Goal: Task Accomplishment & Management: Complete application form

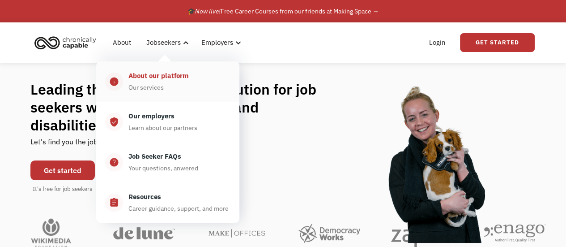
click at [154, 77] on div "About our platform" at bounding box center [159, 75] width 60 height 11
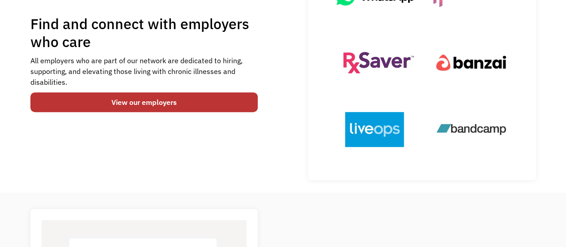
scroll to position [129, 0]
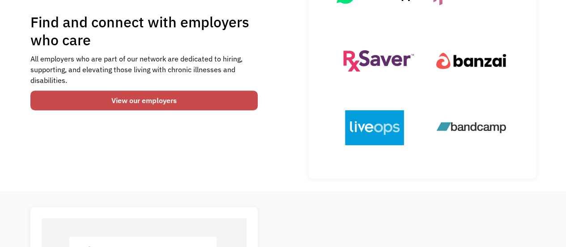
click at [158, 103] on link "View our employers" at bounding box center [144, 100] width 228 height 20
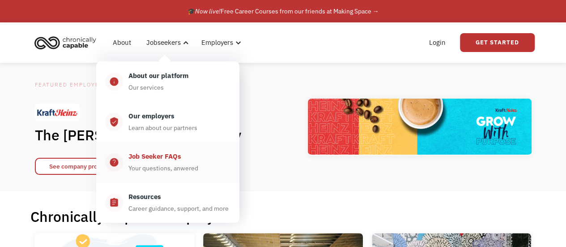
click at [147, 157] on div "Job Seeker FAQs" at bounding box center [155, 156] width 53 height 11
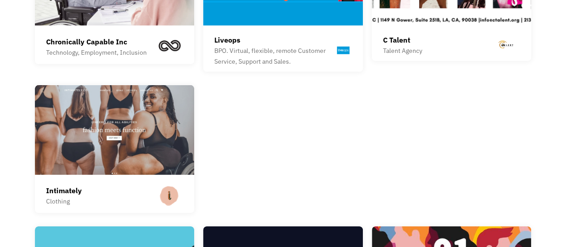
scroll to position [1297, 0]
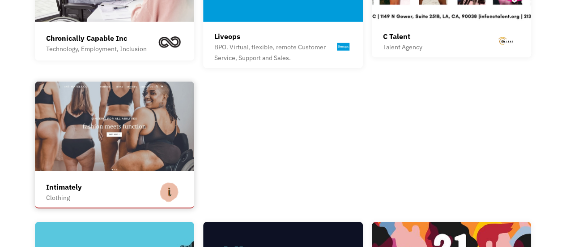
click at [133, 148] on img at bounding box center [115, 127] width 160 height 90
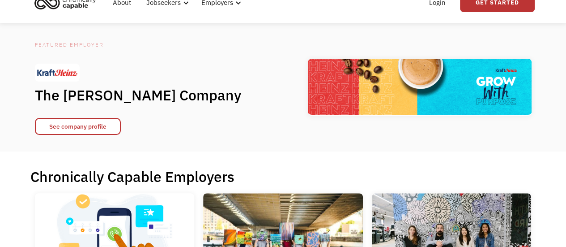
scroll to position [0, 0]
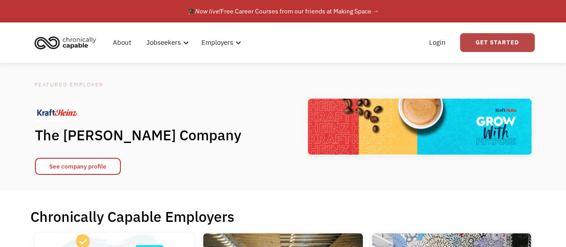
click at [481, 44] on link "Get Started" at bounding box center [497, 42] width 75 height 19
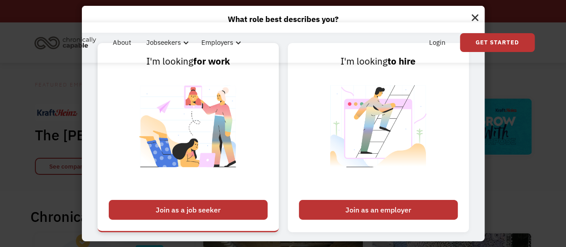
click at [231, 200] on div "Join as a job seeker" at bounding box center [188, 210] width 159 height 20
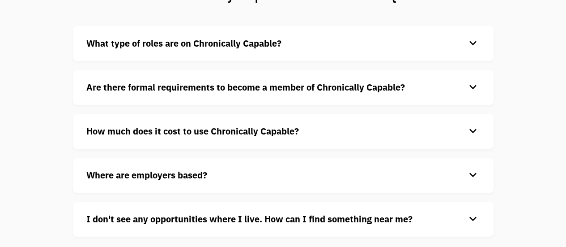
scroll to position [90, 0]
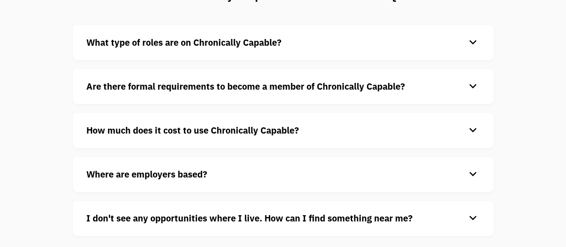
click at [474, 43] on div "keyboard_arrow_down" at bounding box center [473, 42] width 14 height 13
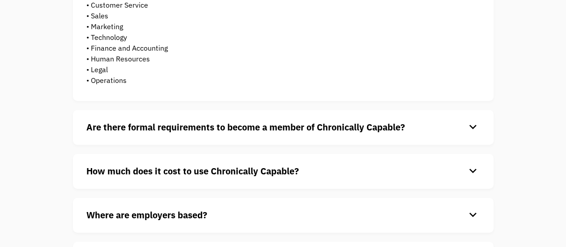
scroll to position [222, 0]
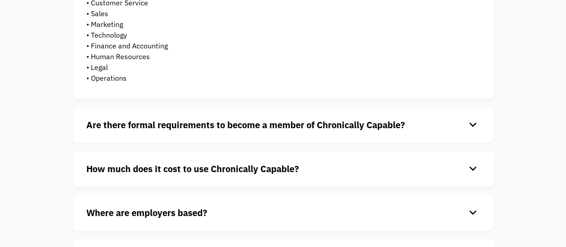
click at [476, 122] on div "keyboard_arrow_down" at bounding box center [473, 124] width 14 height 13
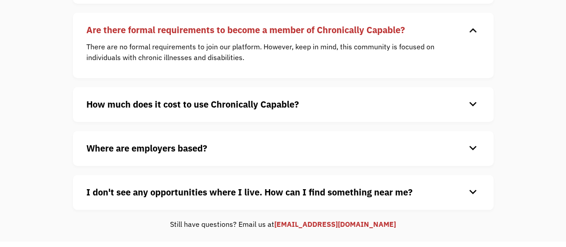
scroll to position [320, 0]
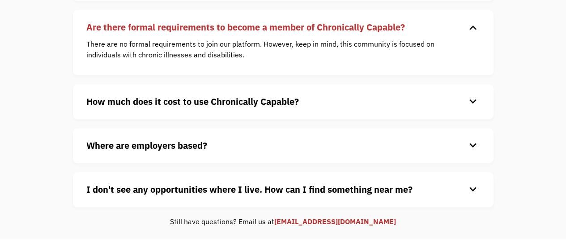
click at [474, 104] on div "keyboard_arrow_down" at bounding box center [473, 101] width 14 height 13
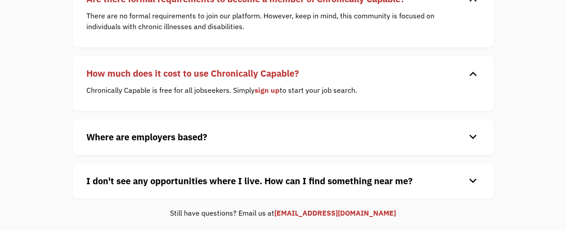
scroll to position [389, 0]
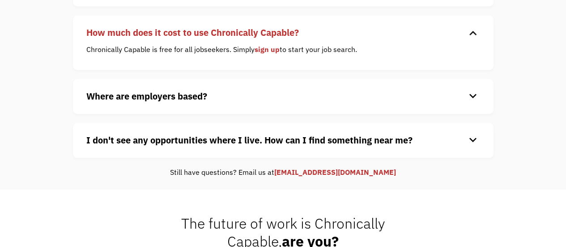
click at [472, 96] on div "keyboard_arrow_down" at bounding box center [473, 96] width 14 height 13
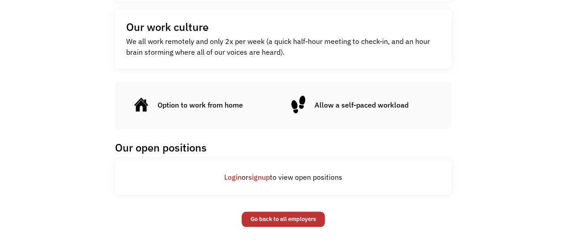
scroll to position [330, 0]
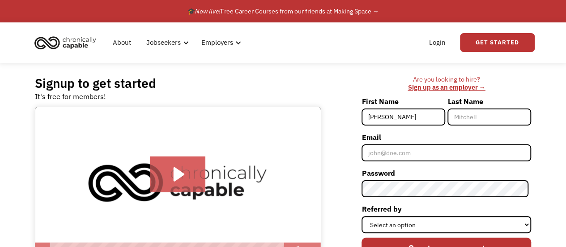
type input "Caroline"
type input "Johnson"
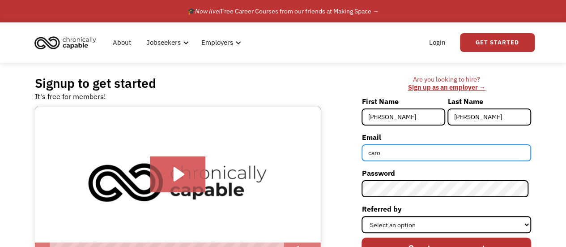
type input "carolinecjohnson26@gmail.com"
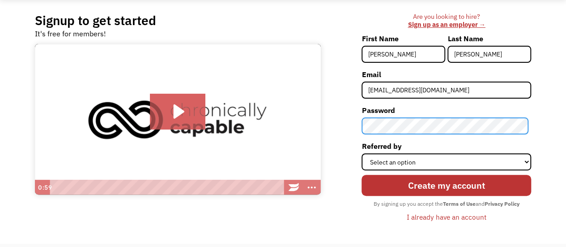
scroll to position [71, 0]
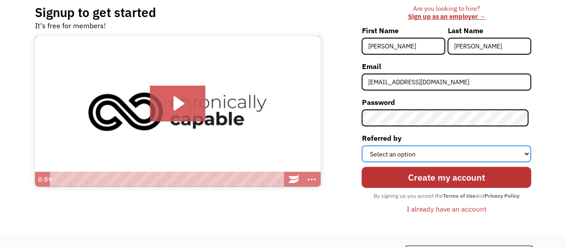
click at [463, 155] on select "Select an option Instagram Facebook Twitter Search Engine News Article Word of …" at bounding box center [447, 153] width 170 height 17
select select "Other"
click at [365, 145] on select "Select an option Instagram Facebook Twitter Search Engine News Article Word of …" at bounding box center [447, 153] width 170 height 17
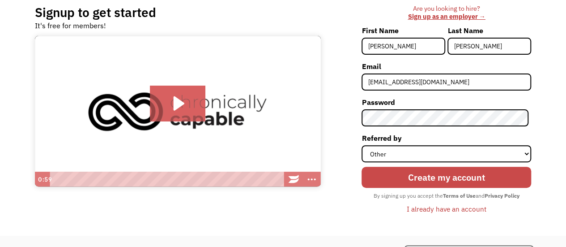
click at [419, 174] on input "Create my account" at bounding box center [447, 177] width 170 height 21
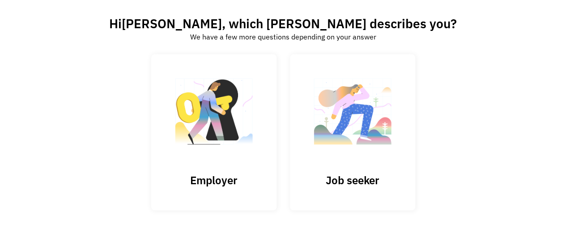
scroll to position [67, 0]
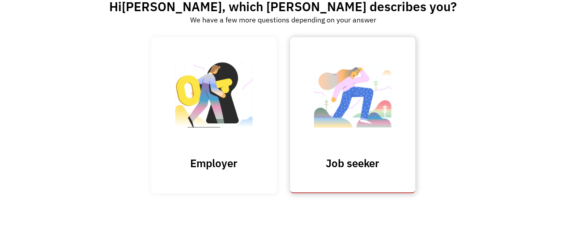
click at [350, 88] on img at bounding box center [353, 98] width 90 height 87
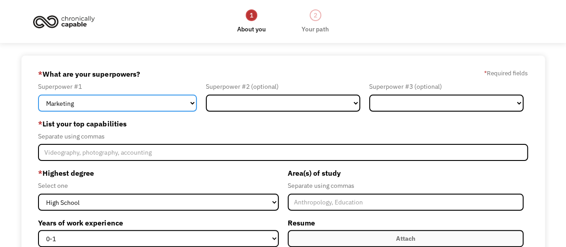
click at [142, 102] on select "Marketing Human Resources Finance Technology Operations Sales Industrial & Manu…" at bounding box center [117, 102] width 159 height 17
select select "Administration"
click at [38, 94] on select "Marketing Human Resources Finance Technology Operations Sales Industrial & Manu…" at bounding box center [117, 102] width 159 height 17
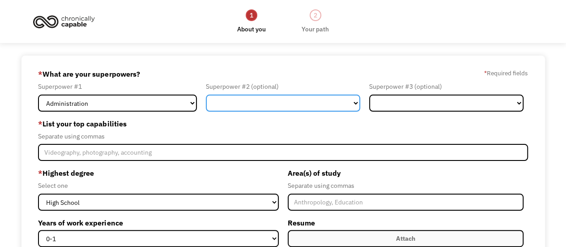
click at [220, 102] on select "Marketing Human Resources Finance Technology Operations Sales Industrial & Manu…" at bounding box center [283, 102] width 154 height 17
select select "Customer Service"
click at [206, 94] on select "Marketing Human Resources Finance Technology Operations Sales Industrial & Manu…" at bounding box center [283, 102] width 154 height 17
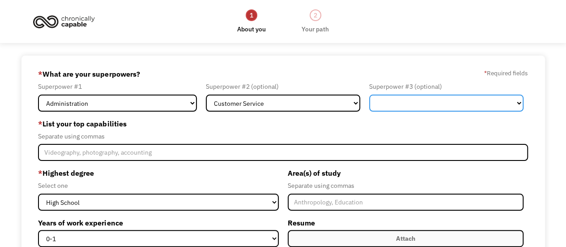
click at [404, 103] on select "Marketing Human Resources Finance Technology Operations Sales Industrial & Manu…" at bounding box center [446, 102] width 154 height 17
select select "Healthcare"
click at [369, 94] on select "Marketing Human Resources Finance Technology Operations Sales Industrial & Manu…" at bounding box center [446, 102] width 154 height 17
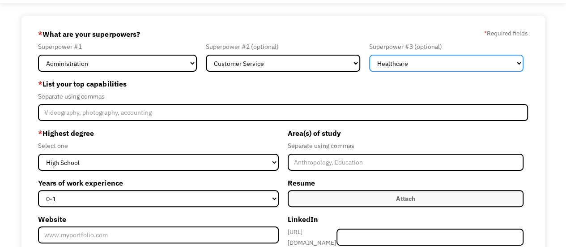
scroll to position [44, 0]
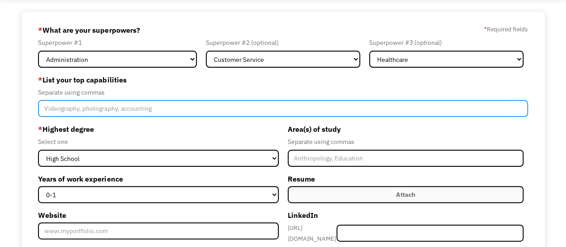
click at [421, 104] on input "Member-Create-Step1" at bounding box center [283, 108] width 490 height 17
click at [87, 111] on input "Interpersonal communication, Email & Chat Support, Microsoft Suite, Proofreadin…" at bounding box center [283, 108] width 490 height 17
click at [380, 111] on input "Interpersonal Communication, Email & Chat Support, Microsoft Suite, Proofreadin…" at bounding box center [283, 108] width 490 height 17
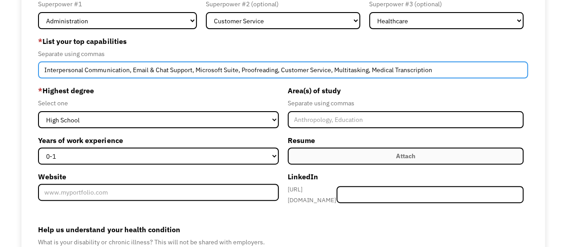
scroll to position [89, 0]
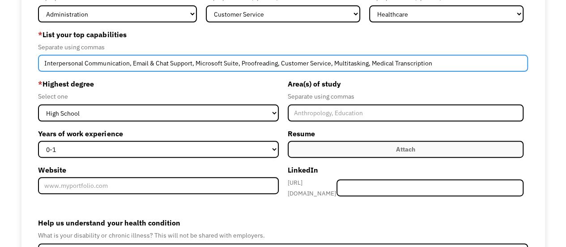
type input "Interpersonal Communication, Email & Chat Support, Microsoft Suite, Proofreadin…"
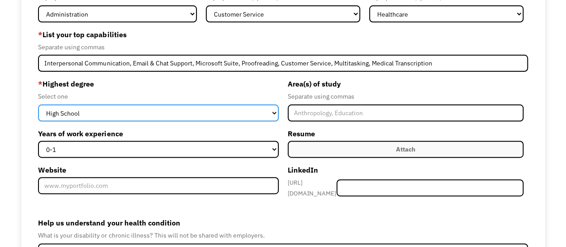
click at [264, 110] on select "High School Associates Bachelors Master's PhD" at bounding box center [158, 112] width 240 height 17
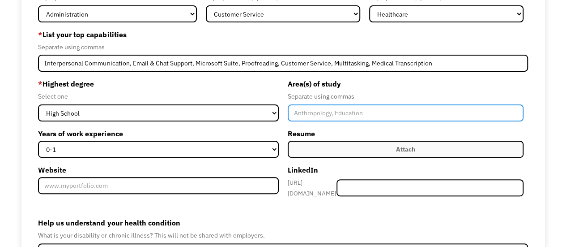
click at [320, 114] on input "Member-Create-Step1" at bounding box center [406, 112] width 236 height 17
type input "V"
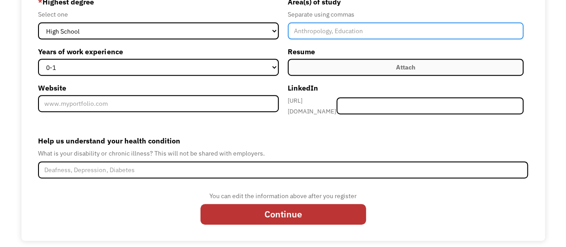
scroll to position [173, 0]
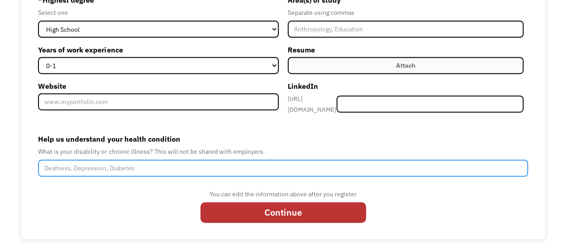
click at [420, 163] on input "Help us understand your health condition" at bounding box center [283, 167] width 490 height 17
type input "L"
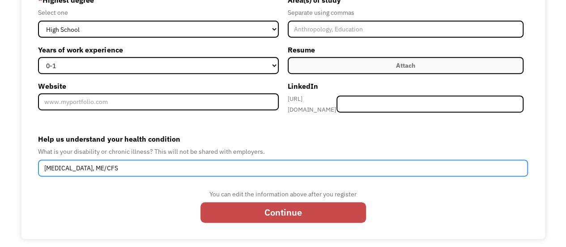
type input "Long-COVID, ME/CFS"
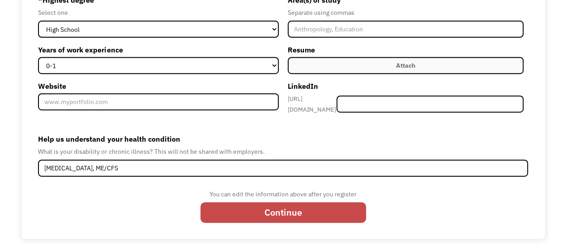
click at [335, 206] on input "Continue" at bounding box center [284, 212] width 166 height 21
type input "Please wait..."
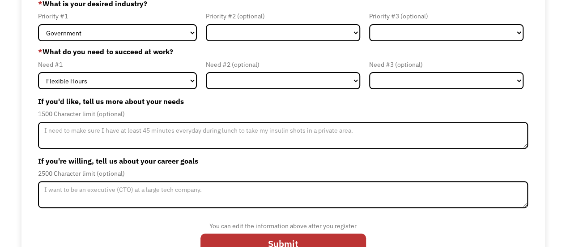
scroll to position [111, 0]
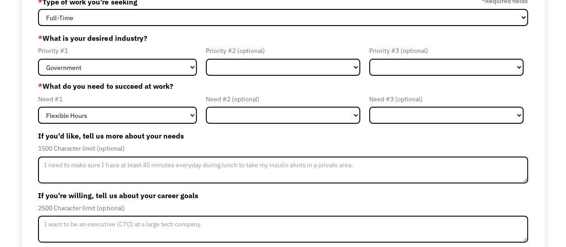
drag, startPoint x: 573, startPoint y: 66, endPoint x: 571, endPoint y: 110, distance: 43.5
click at [566, 110] on html "1 About you 2 Your path Dashboard 68ec0be1522a1b6ce0cab967 [EMAIL_ADDRESS][DOMA…" at bounding box center [283, 51] width 566 height 247
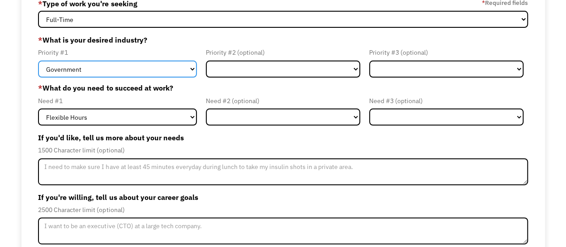
click at [187, 72] on select "Government Finance & Insurance Health & Social Care Tech & Engineering Creative…" at bounding box center [117, 68] width 159 height 17
select select "Health & Social Care"
click at [38, 60] on select "Government Finance & Insurance Health & Social Care Tech & Engineering Creative…" at bounding box center [117, 68] width 159 height 17
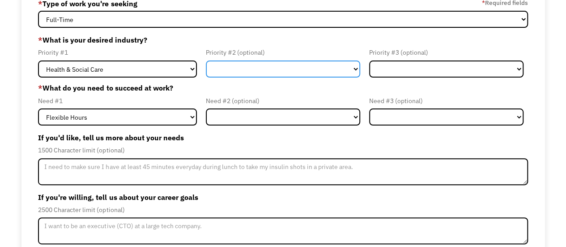
click at [221, 69] on select "Government Finance & Insurance Health & Social Care Tech & Engineering Creative…" at bounding box center [283, 68] width 154 height 17
select select "Administrative"
click at [206, 60] on select "Government Finance & Insurance Health & Social Care Tech & Engineering Creative…" at bounding box center [283, 68] width 154 height 17
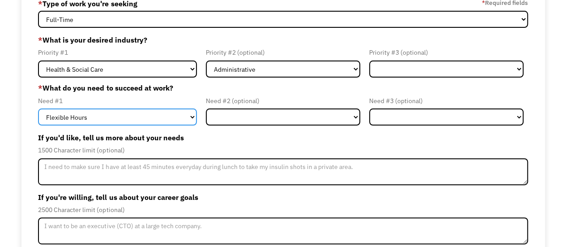
click at [120, 118] on select "Flexible Hours Remote Work Service Animal On-site Accommodations Visual Support…" at bounding box center [117, 116] width 159 height 17
select select "Remote Work"
click at [38, 108] on select "Flexible Hours Remote Work Service Animal On-site Accommodations Visual Support…" at bounding box center [117, 116] width 159 height 17
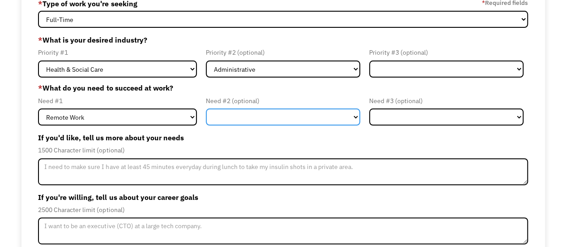
click at [232, 115] on select "Flexible Hours Remote Work Service Animal On-site Accommodations Visual Support…" at bounding box center [283, 116] width 154 height 17
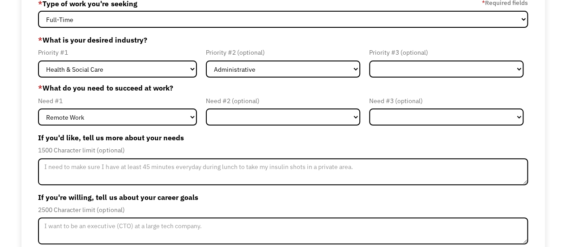
click at [565, 79] on div "68ec0be1522a1b6ce0cab967 carolinecjohnson26@gmail.com Caroline Johnson * Type o…" at bounding box center [283, 146] width 566 height 322
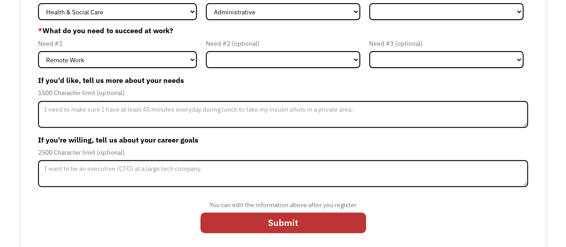
scroll to position [130, 0]
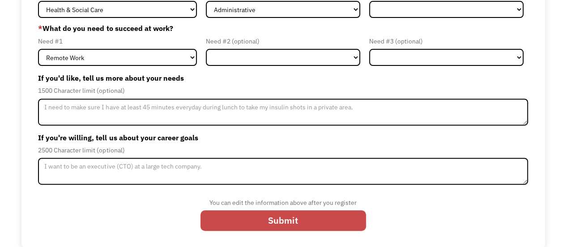
click at [271, 218] on input "Submit" at bounding box center [284, 220] width 166 height 21
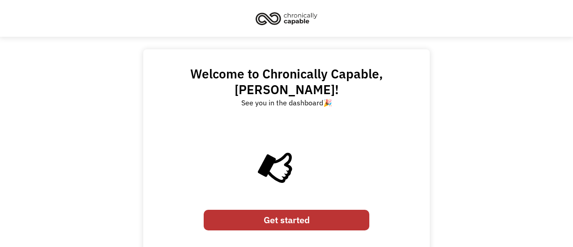
click at [279, 210] on link "Get started" at bounding box center [287, 220] width 166 height 21
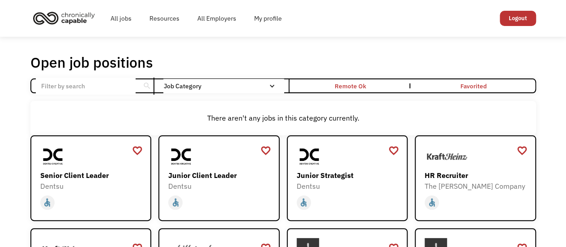
drag, startPoint x: 463, startPoint y: 103, endPoint x: 425, endPoint y: 107, distance: 39.2
click at [425, 107] on div "There aren't any jobs in this category currently." at bounding box center [283, 118] width 506 height 34
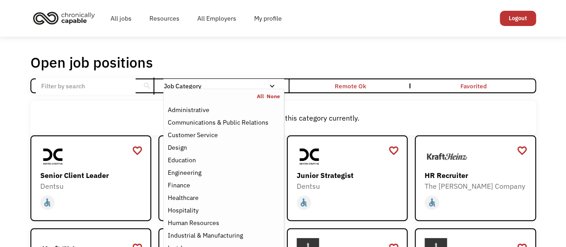
click at [259, 97] on link "All" at bounding box center [262, 96] width 10 height 7
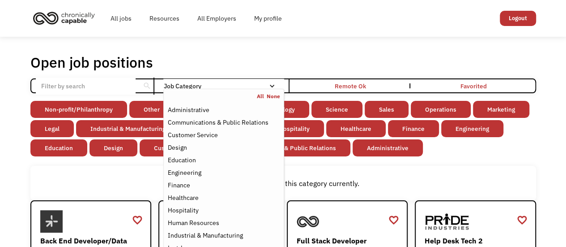
click at [454, 167] on div "There aren't any jobs in this category currently." at bounding box center [283, 183] width 506 height 34
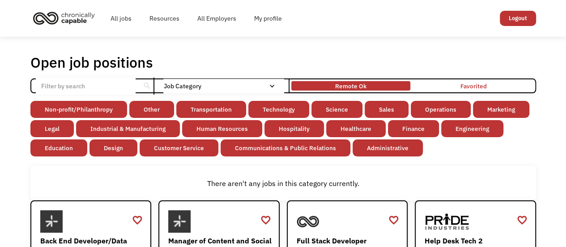
click at [349, 85] on div "Remote Ok" at bounding box center [350, 86] width 31 height 11
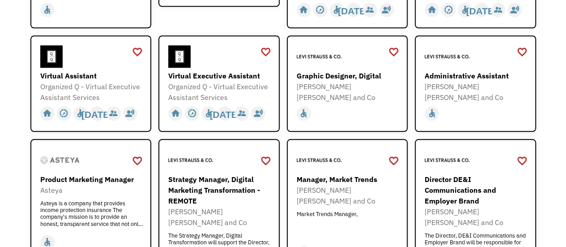
scroll to position [428, 0]
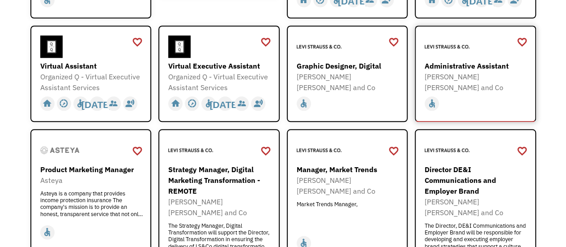
click at [492, 95] on div "home slow_motion_video accessible today not_interested supervisor_account recor…" at bounding box center [477, 103] width 104 height 17
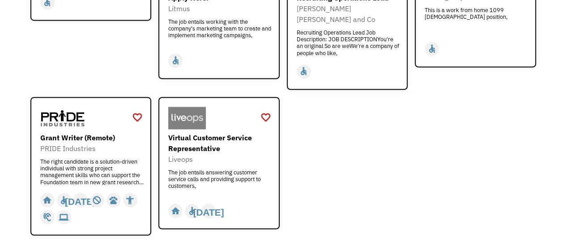
scroll to position [766, 0]
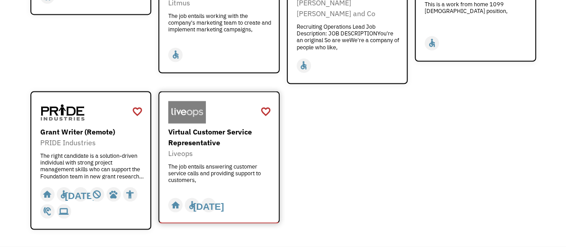
click at [251, 147] on div "Liveops" at bounding box center [220, 152] width 104 height 11
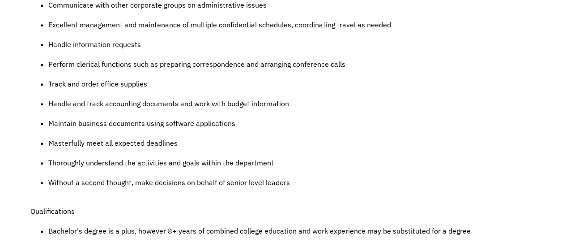
scroll to position [489, 0]
